Goal: Task Accomplishment & Management: Manage account settings

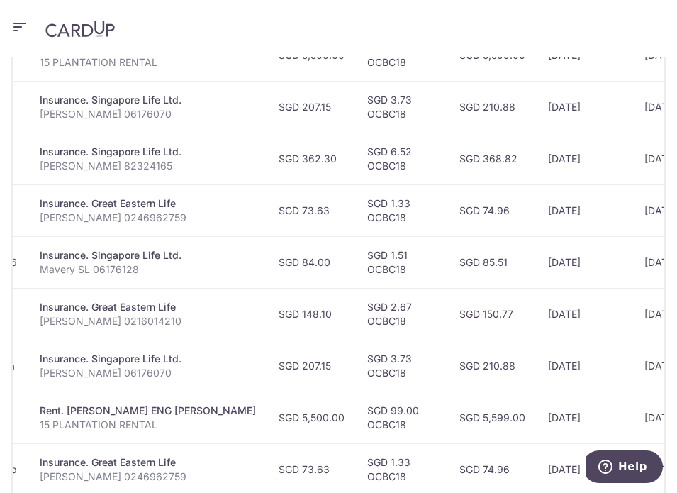
scroll to position [542, 0]
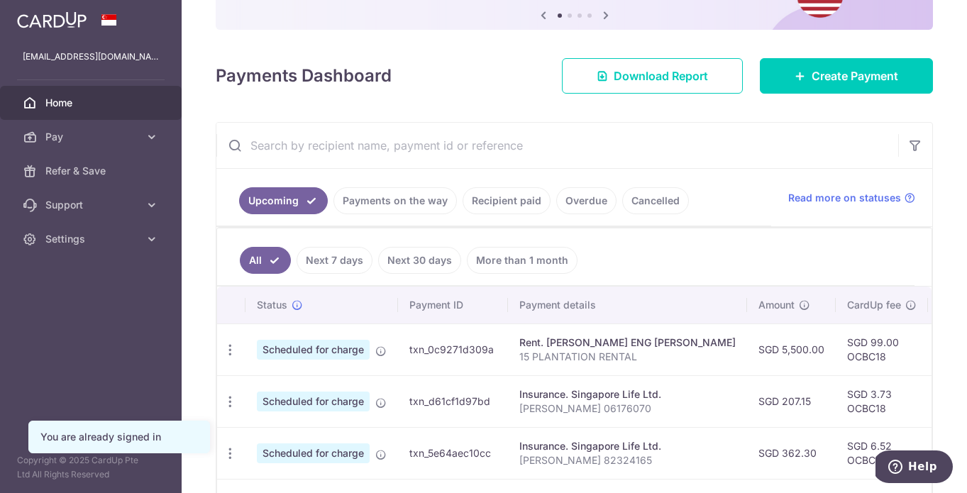
scroll to position [155, 0]
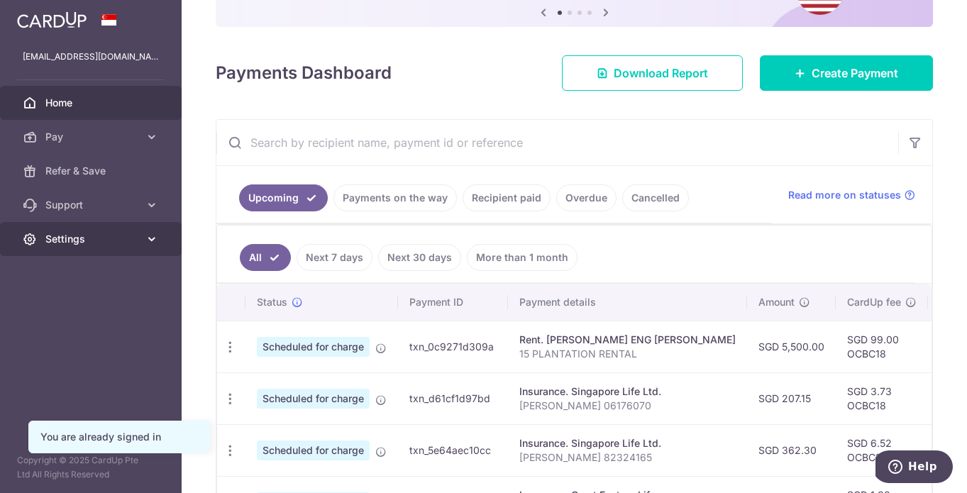
click at [77, 244] on span "Settings" at bounding box center [92, 239] width 94 height 14
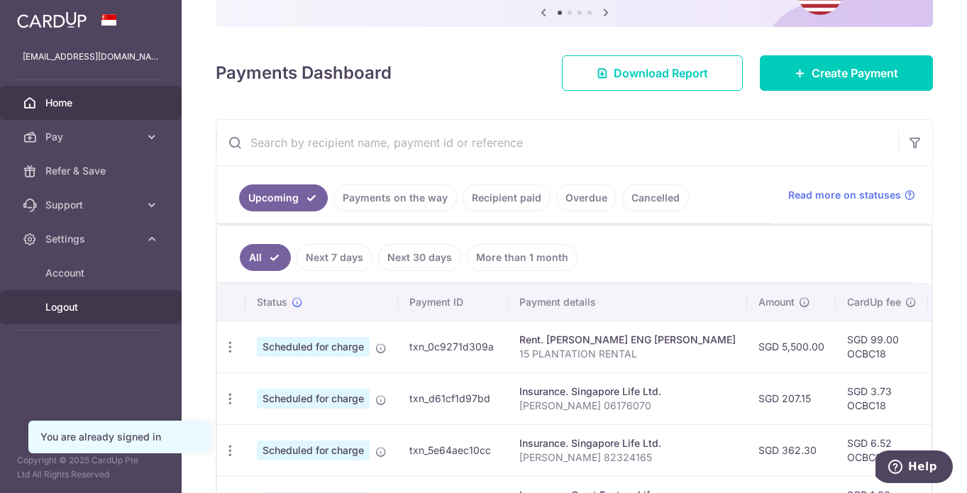
click at [59, 315] on link "Logout" at bounding box center [91, 307] width 182 height 34
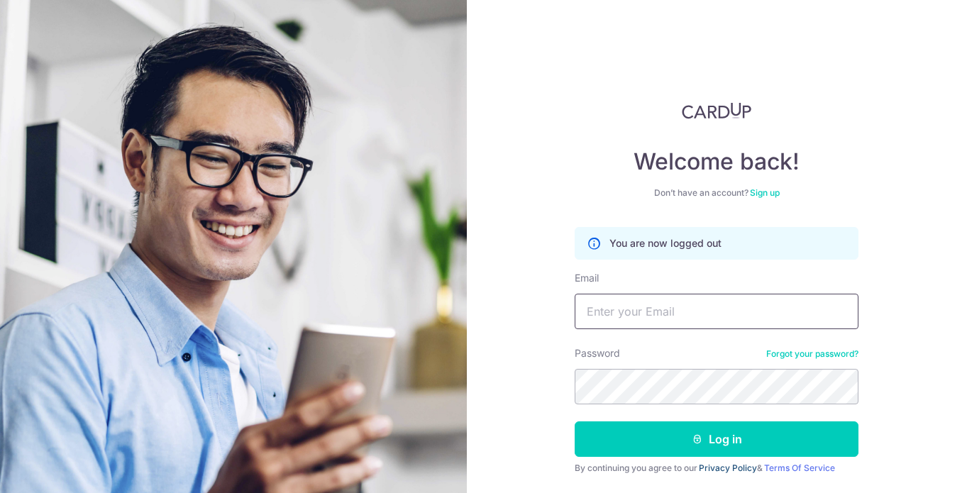
type input "tsh_cheryl@icloud.com"
click at [716, 463] on link "Privacy Policy" at bounding box center [728, 467] width 58 height 11
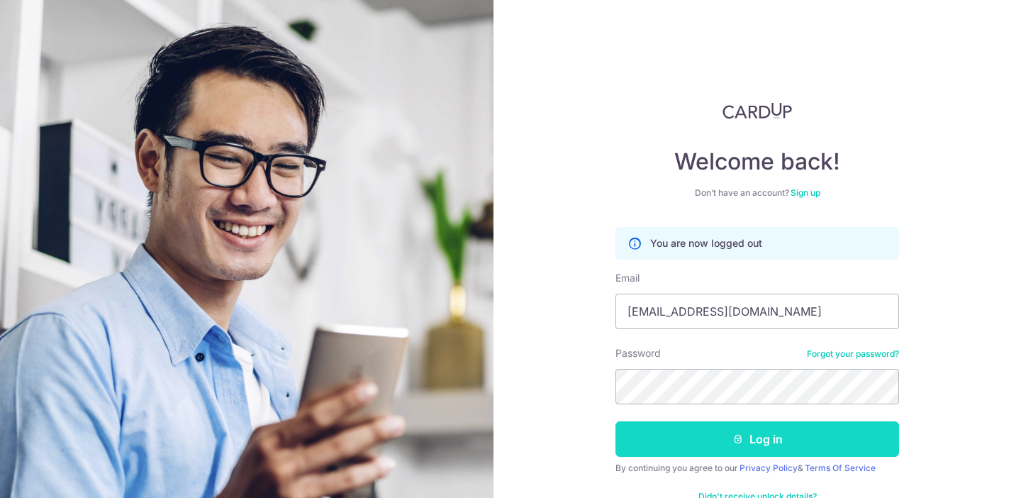
click at [733, 446] on button "Log in" at bounding box center [758, 438] width 284 height 35
